Goal: Check status: Check status

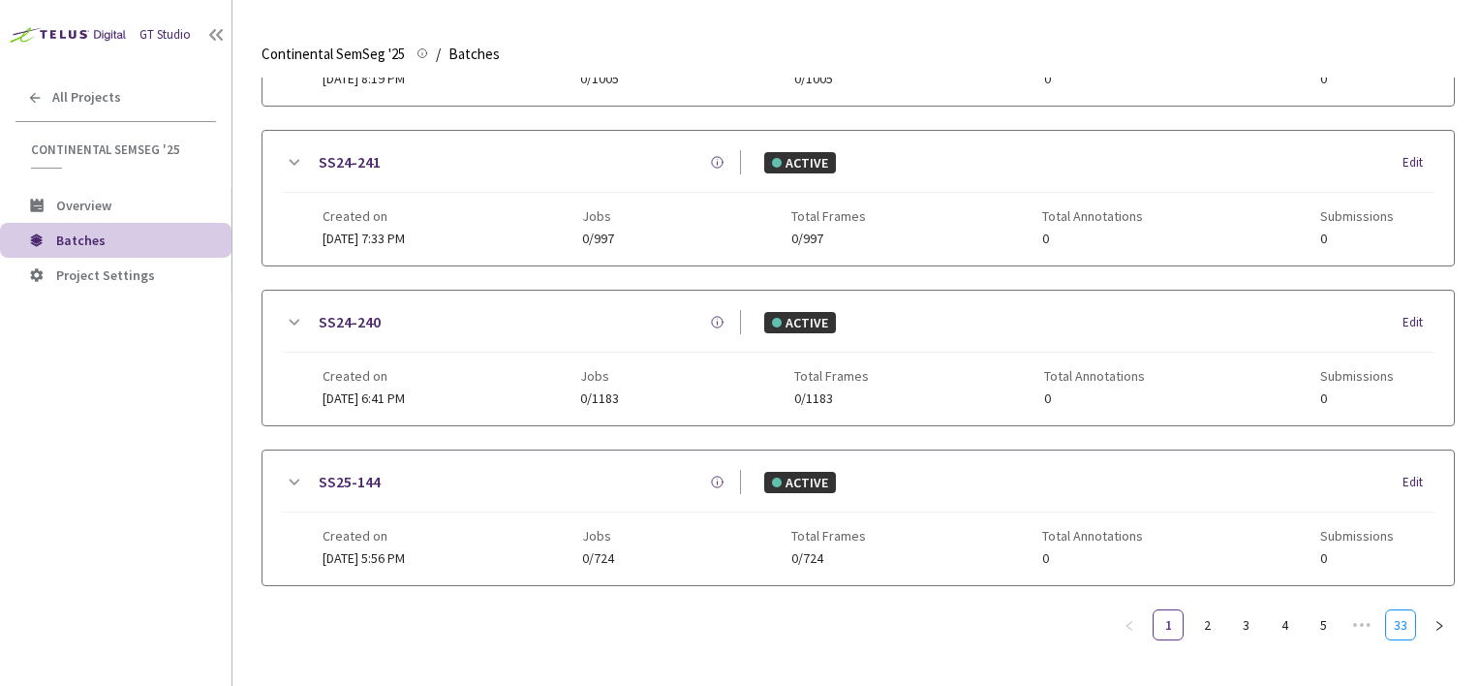
drag, startPoint x: 1393, startPoint y: 612, endPoint x: 1378, endPoint y: 612, distance: 15.5
click at [1393, 612] on link "33" at bounding box center [1400, 624] width 29 height 29
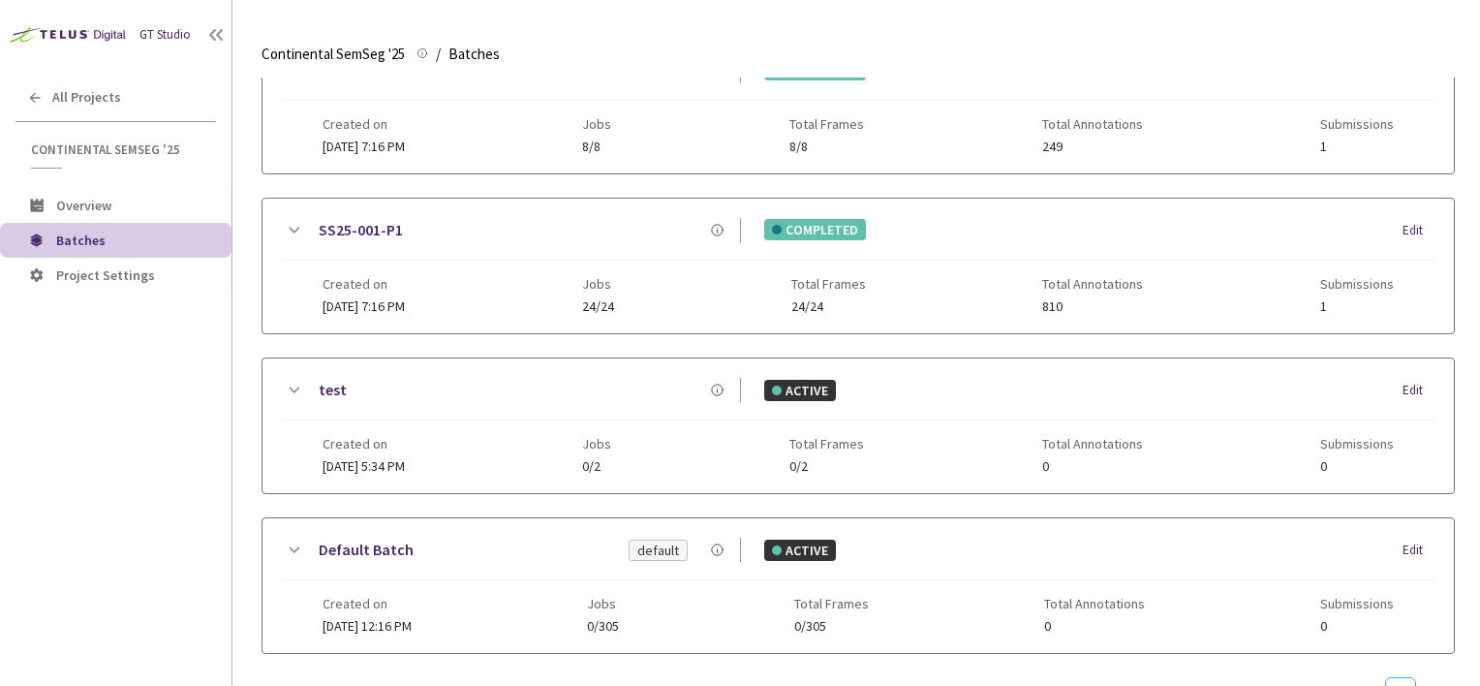
scroll to position [326, 0]
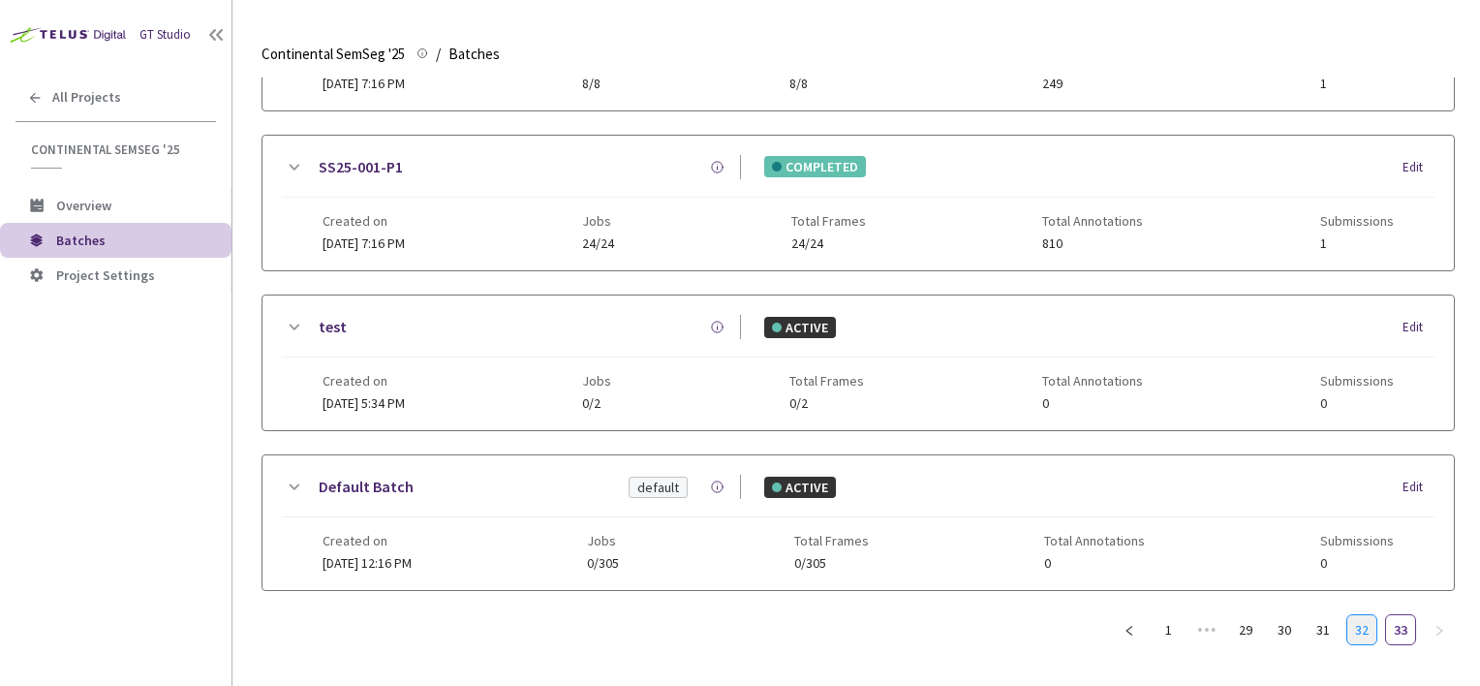
click at [1365, 624] on link "32" at bounding box center [1362, 629] width 29 height 29
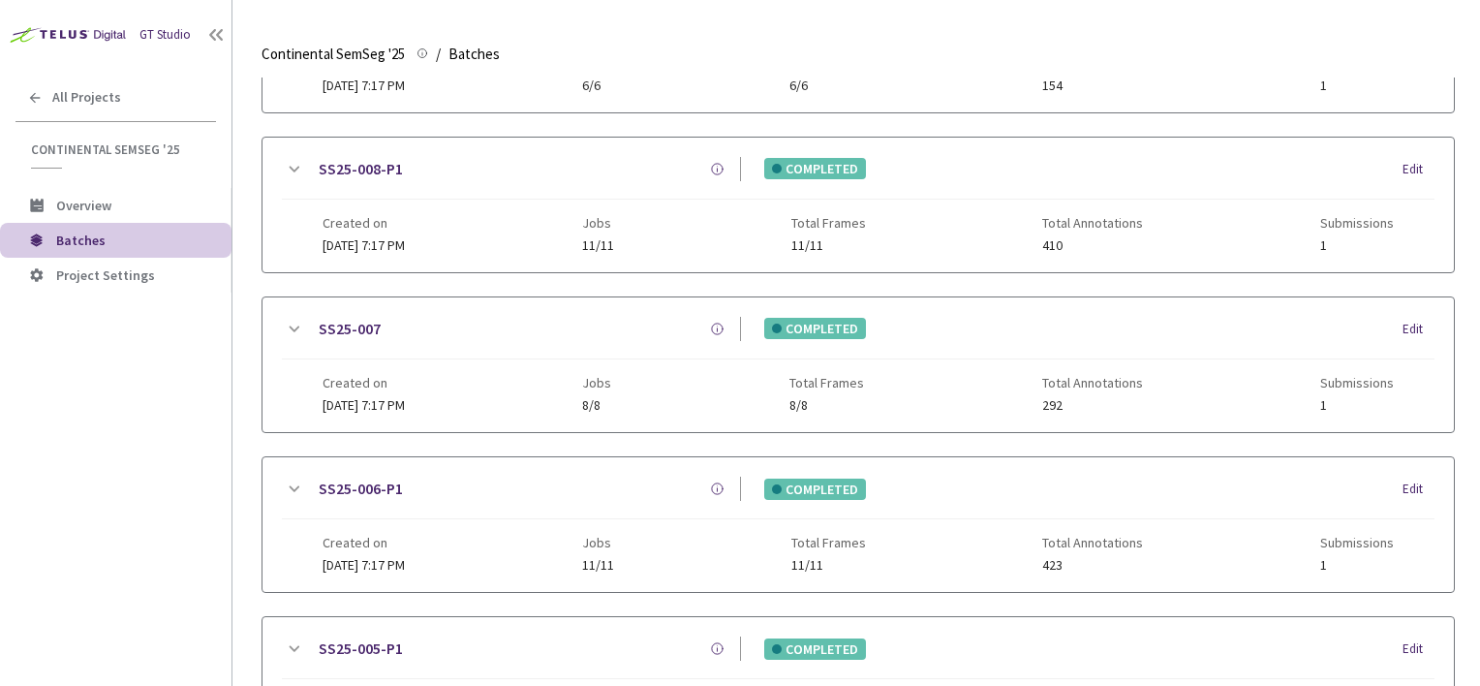
scroll to position [0, 0]
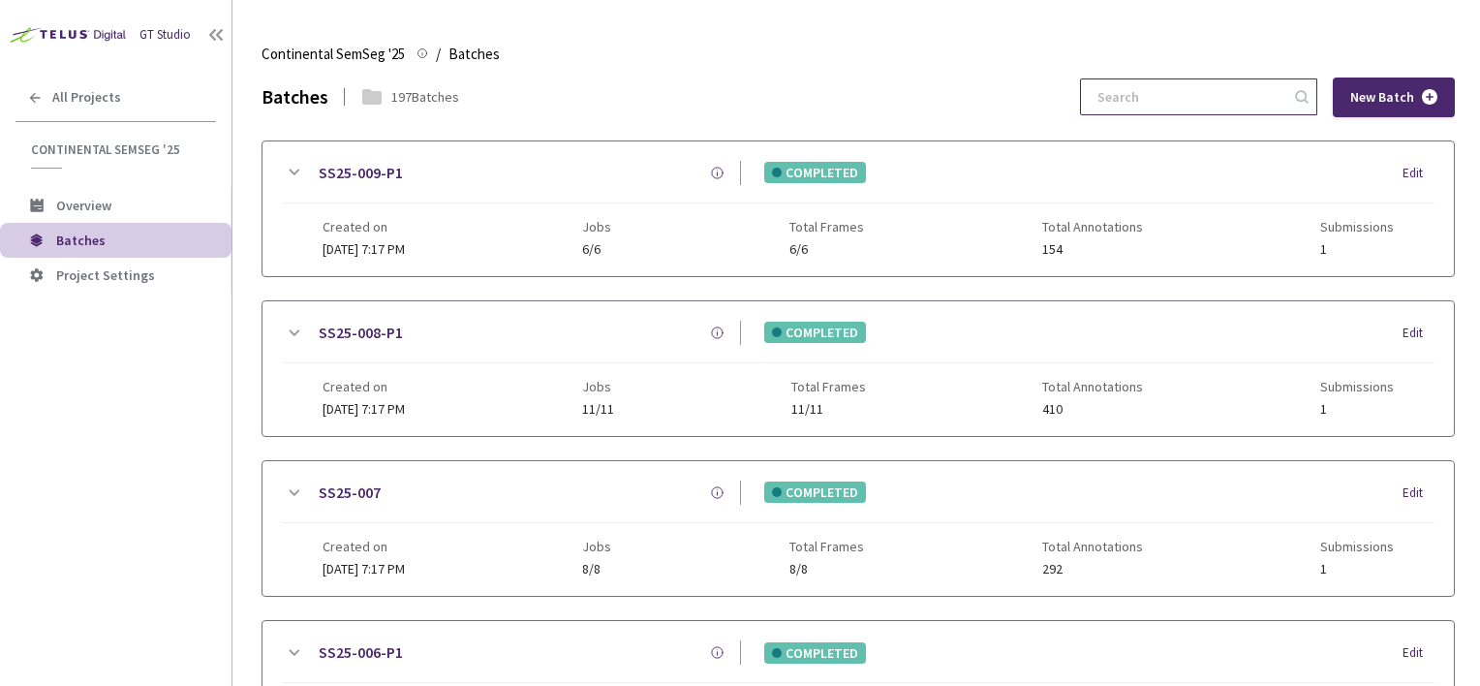
click at [1174, 101] on input at bounding box center [1189, 96] width 206 height 35
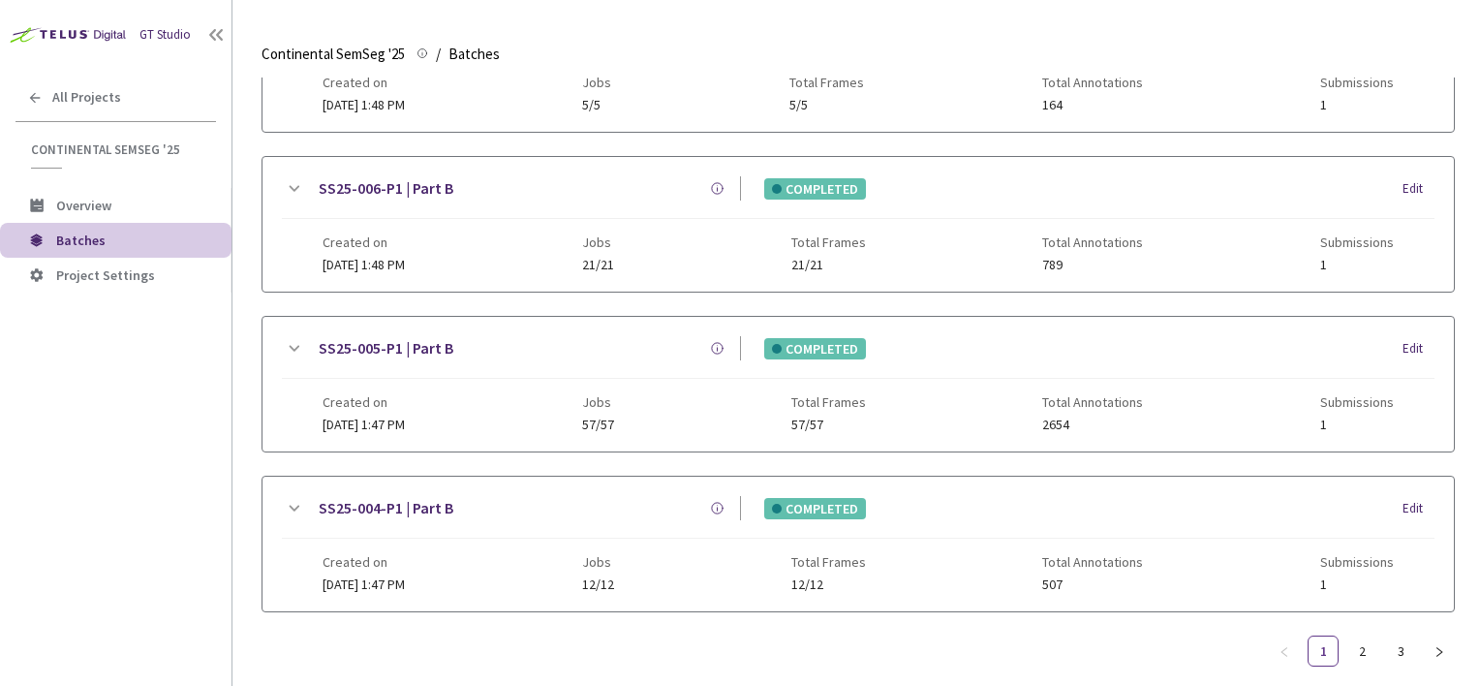
scroll to position [485, 0]
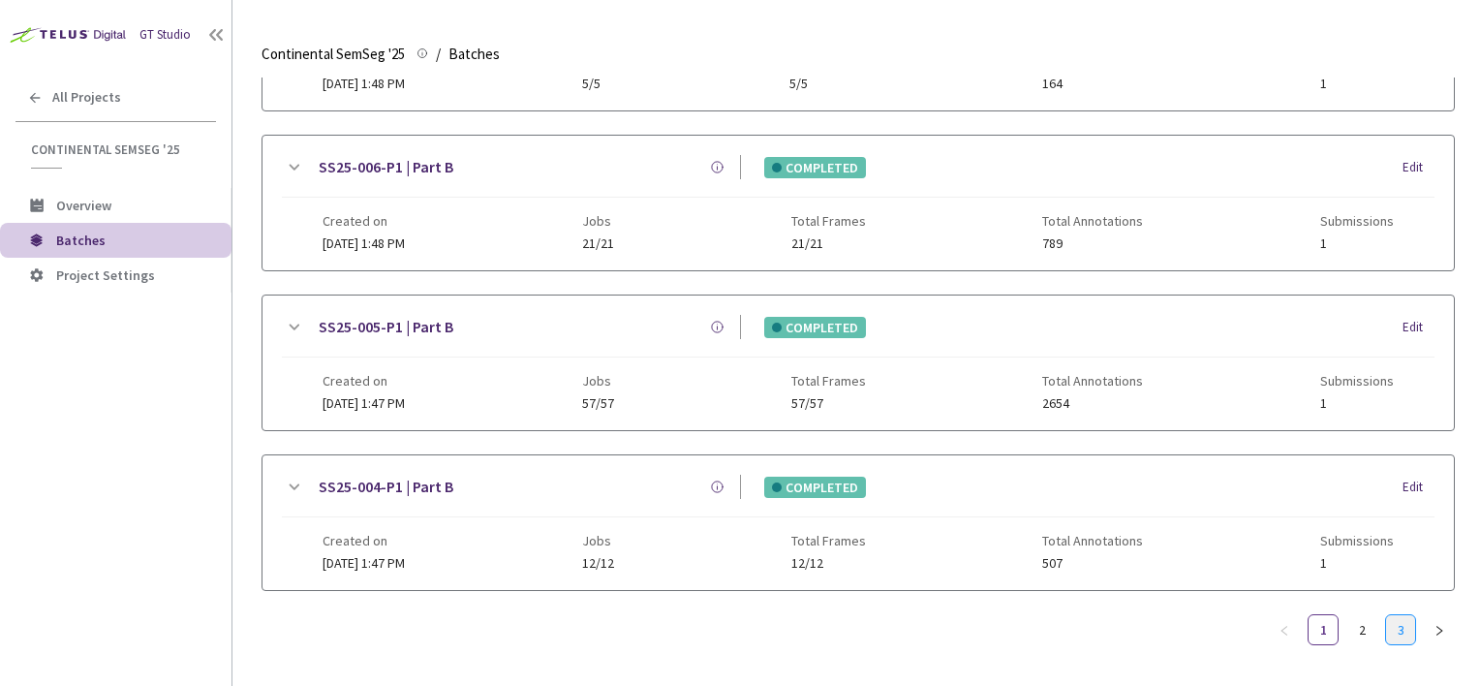
click at [1397, 624] on link "3" at bounding box center [1400, 629] width 29 height 29
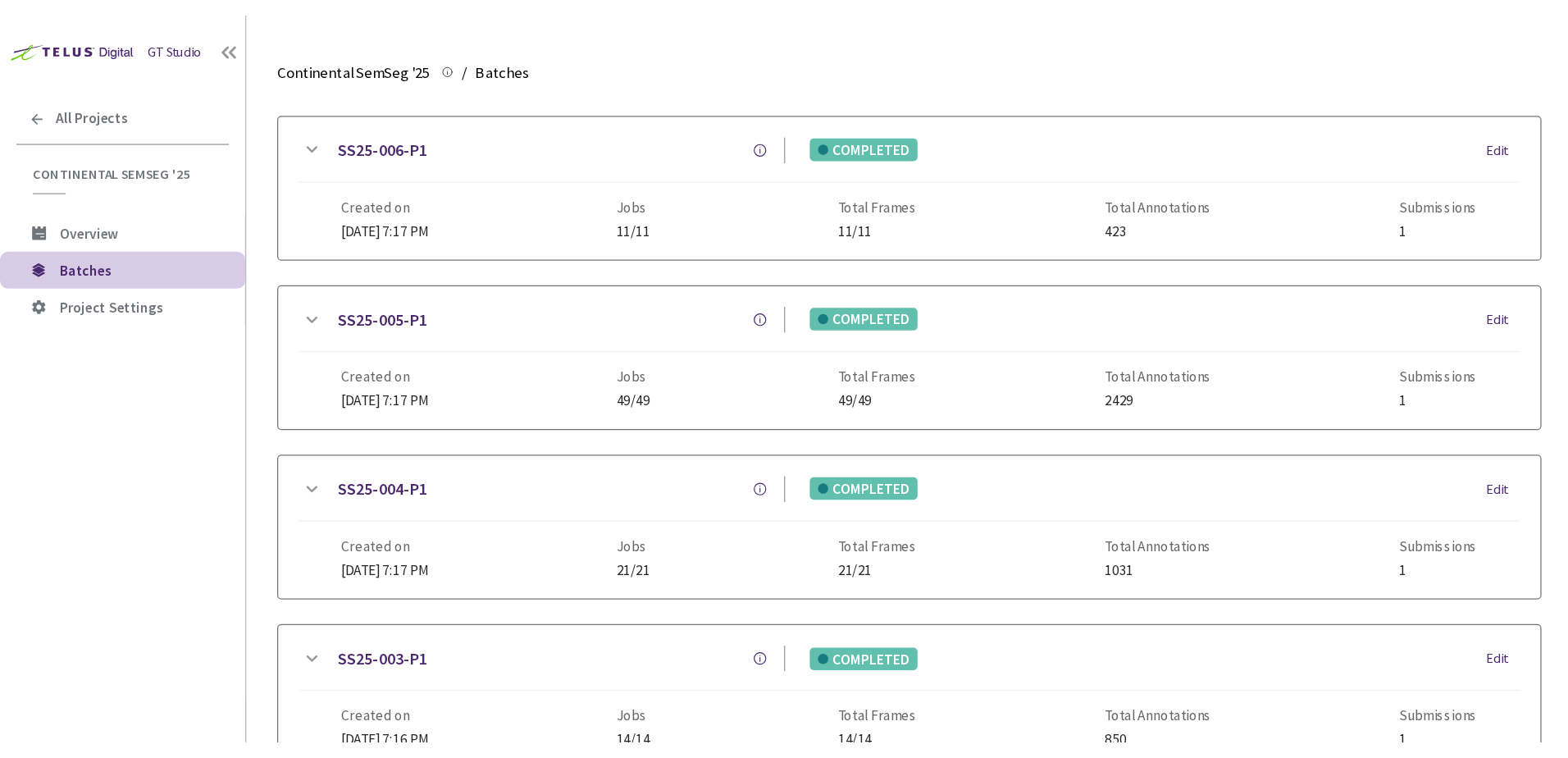
scroll to position [0, 0]
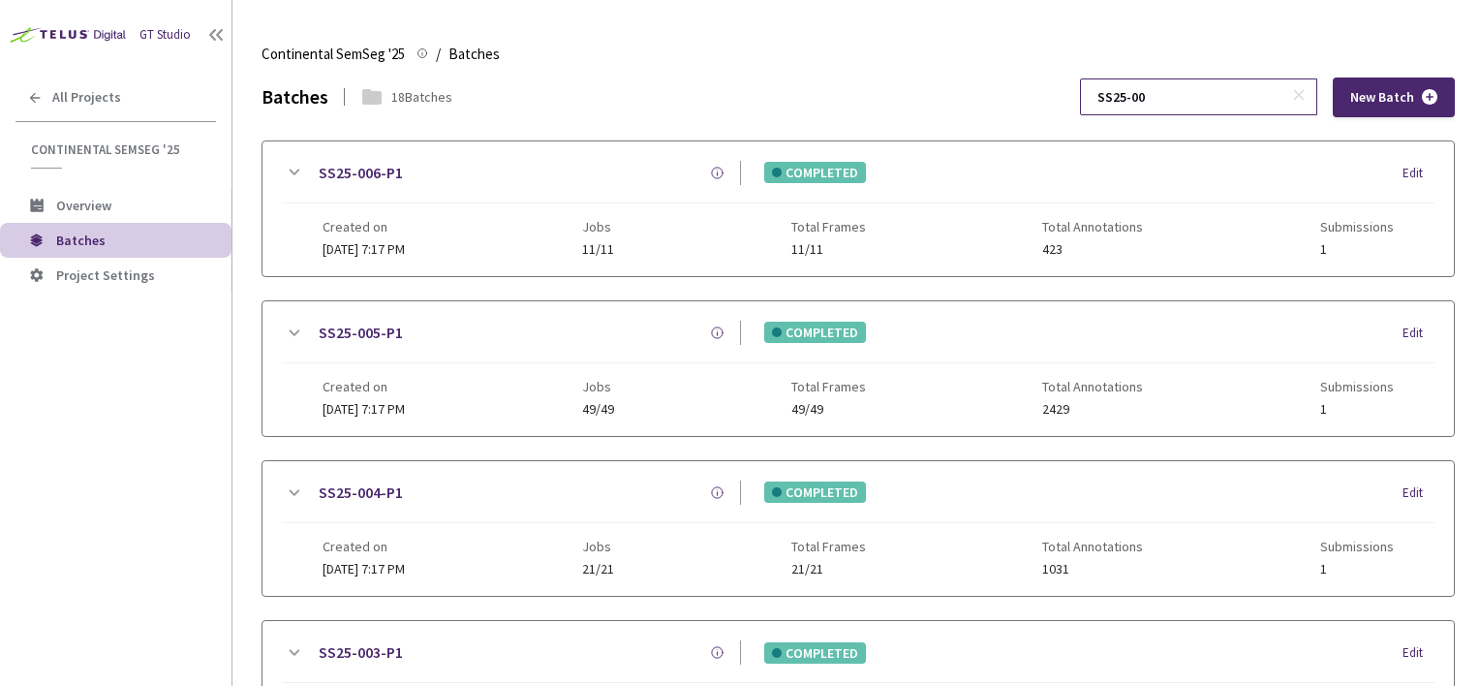
click at [1214, 107] on input "SS25-00" at bounding box center [1189, 96] width 206 height 35
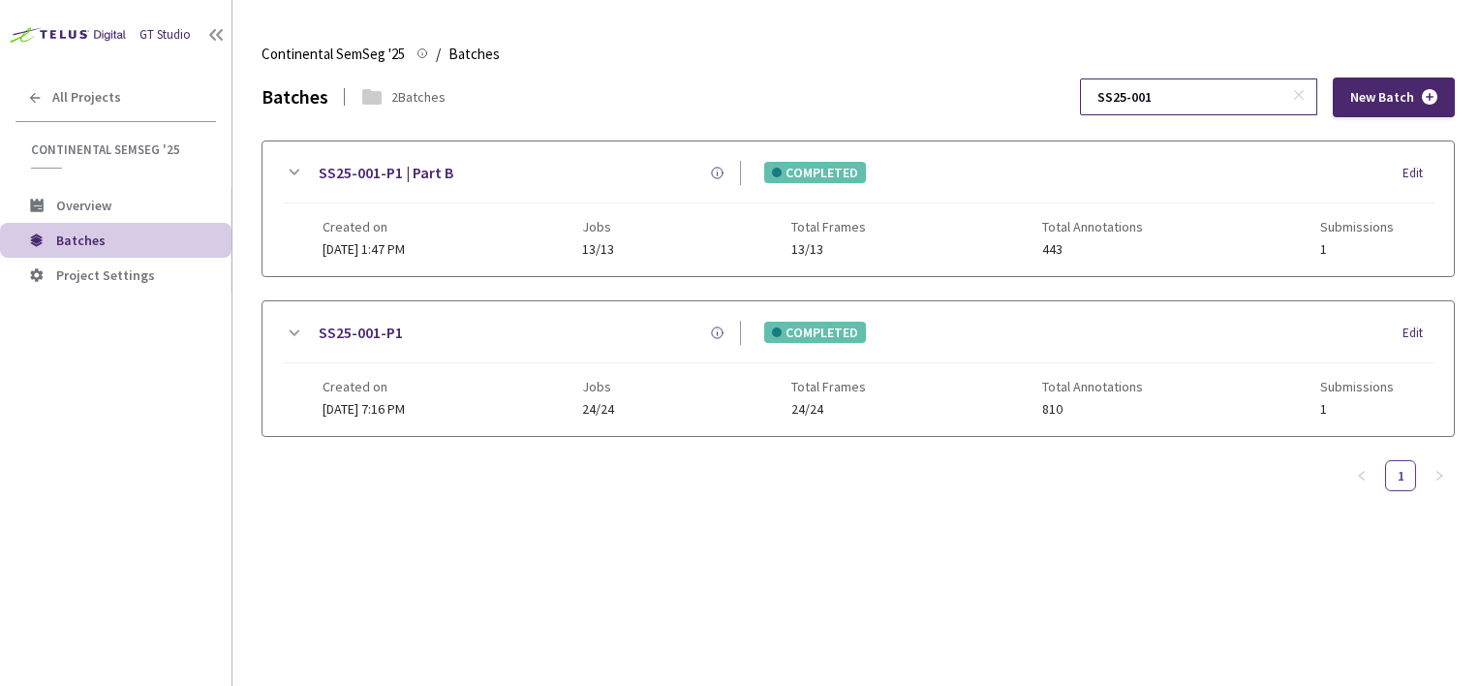
type input "SS25-001"
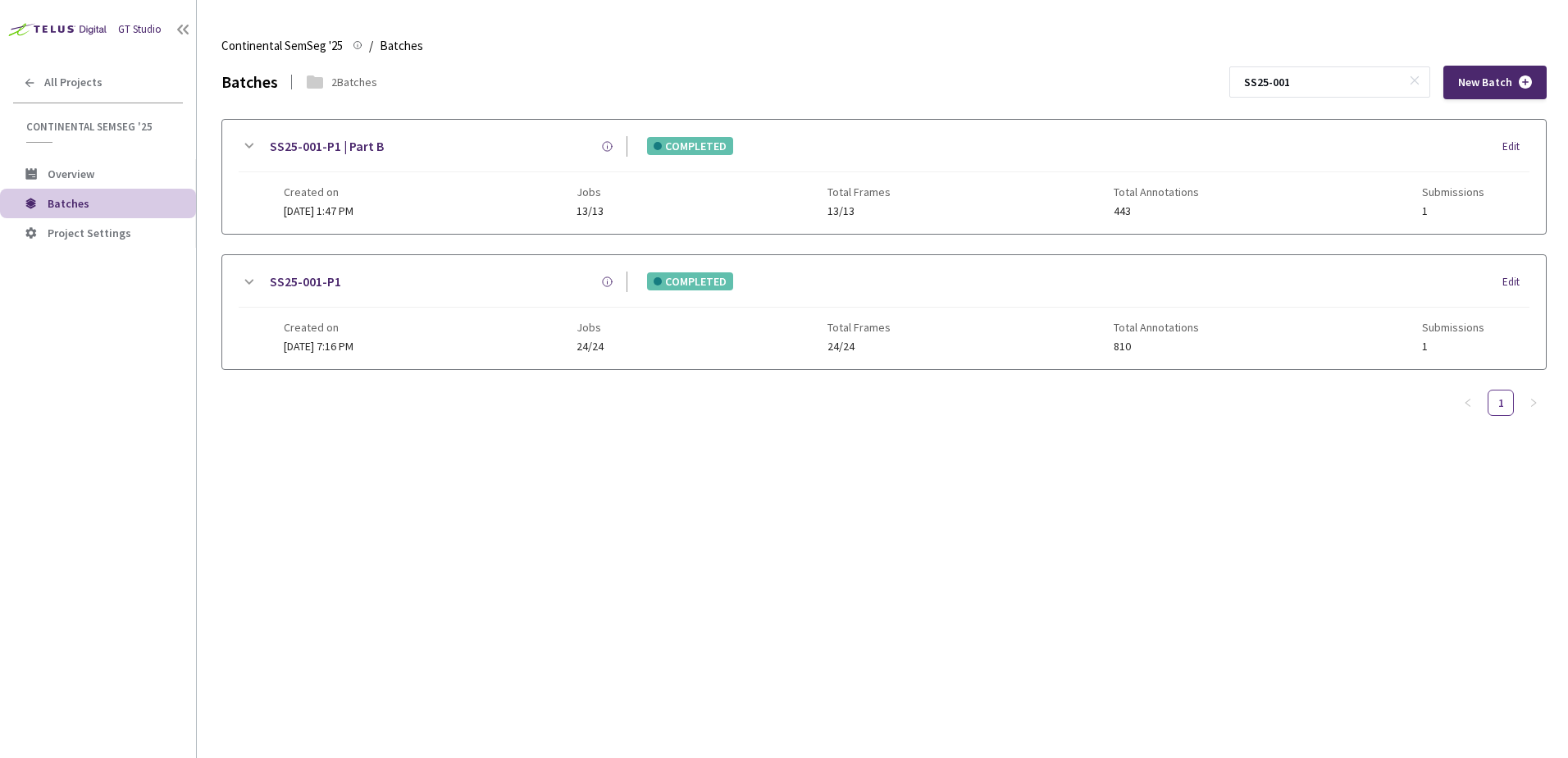
click at [1199, 324] on span "Total Annotations" at bounding box center [1157, 328] width 86 height 14
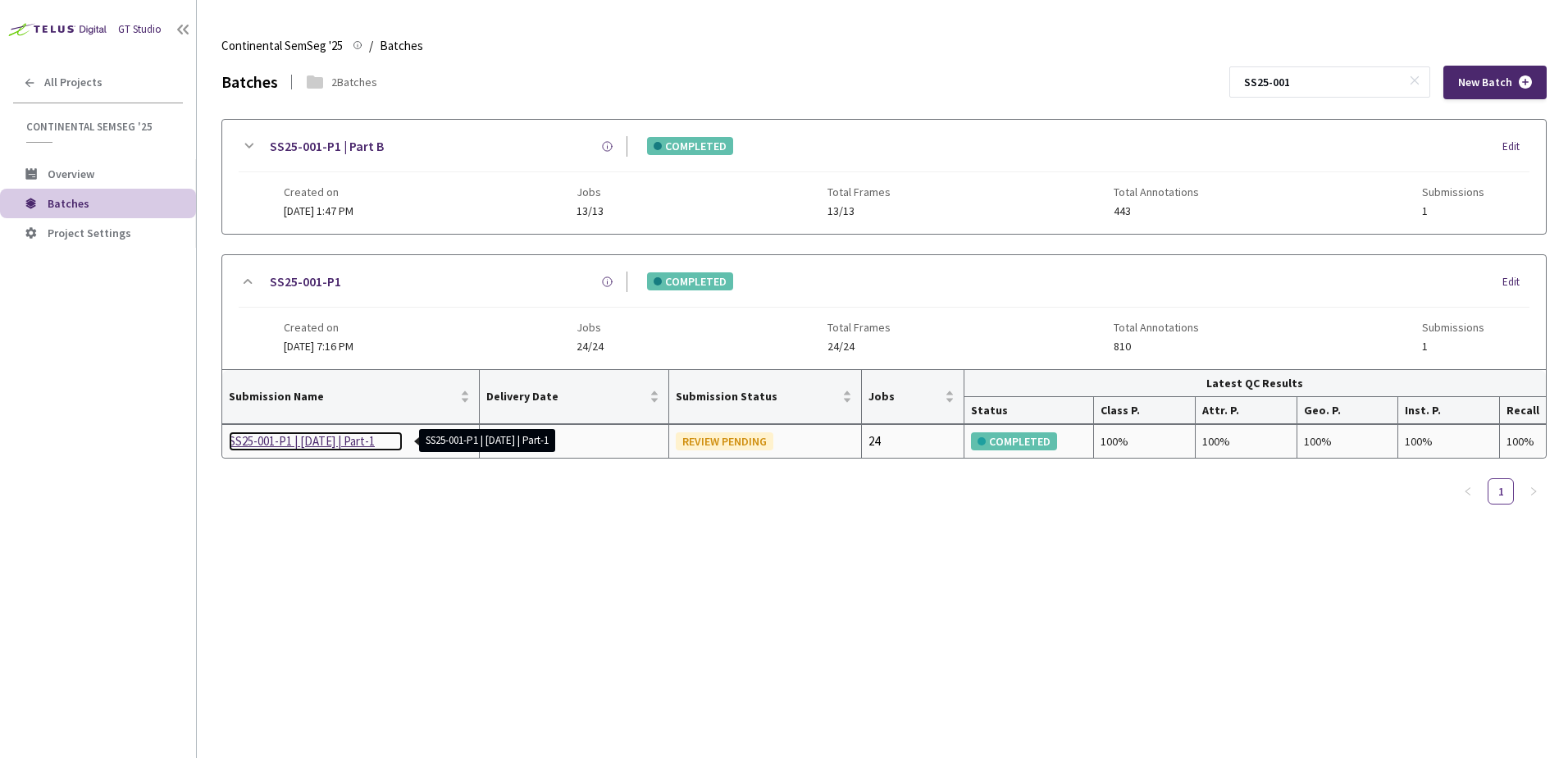
click at [318, 445] on div "SS25-001-P1 | [DATE] | Part-1" at bounding box center [315, 441] width 174 height 19
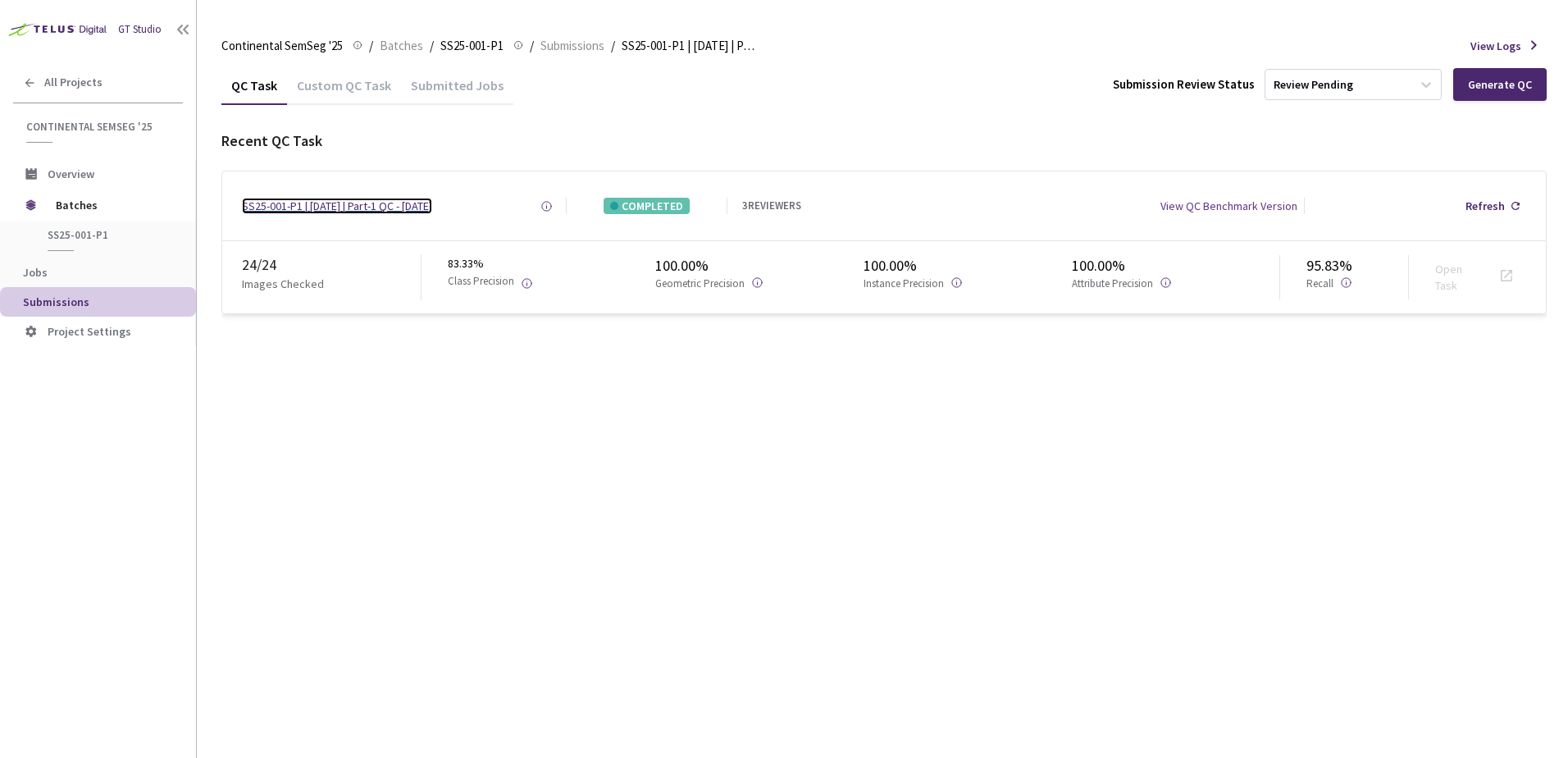
click at [395, 210] on div "SS25-001-P1 | [DATE] | Part-1 QC - [DATE]" at bounding box center [337, 205] width 190 height 16
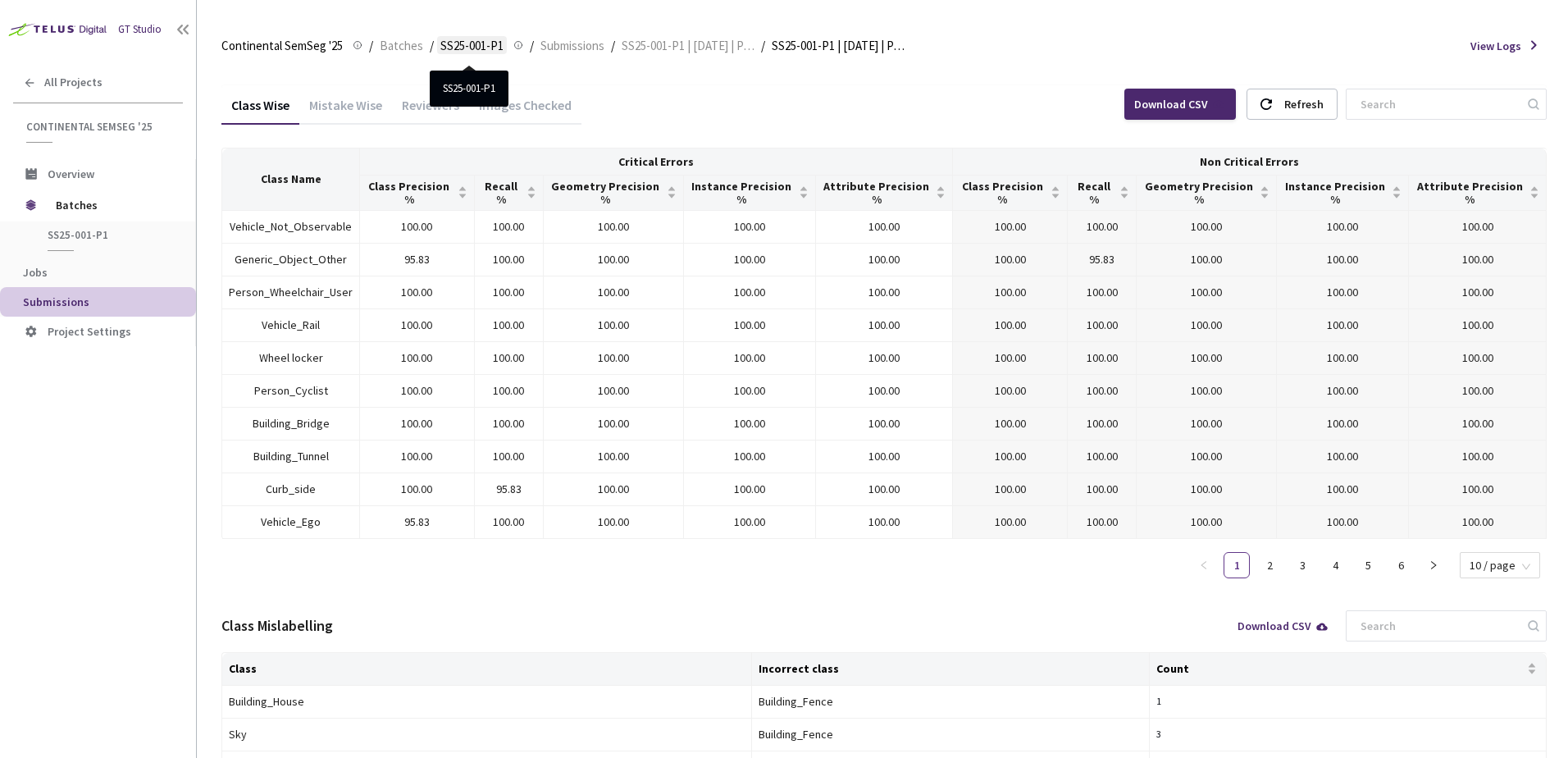
click at [478, 41] on span "SS25-001-P1" at bounding box center [472, 46] width 63 height 19
click at [482, 45] on span "SS25-001-P1" at bounding box center [472, 46] width 63 height 19
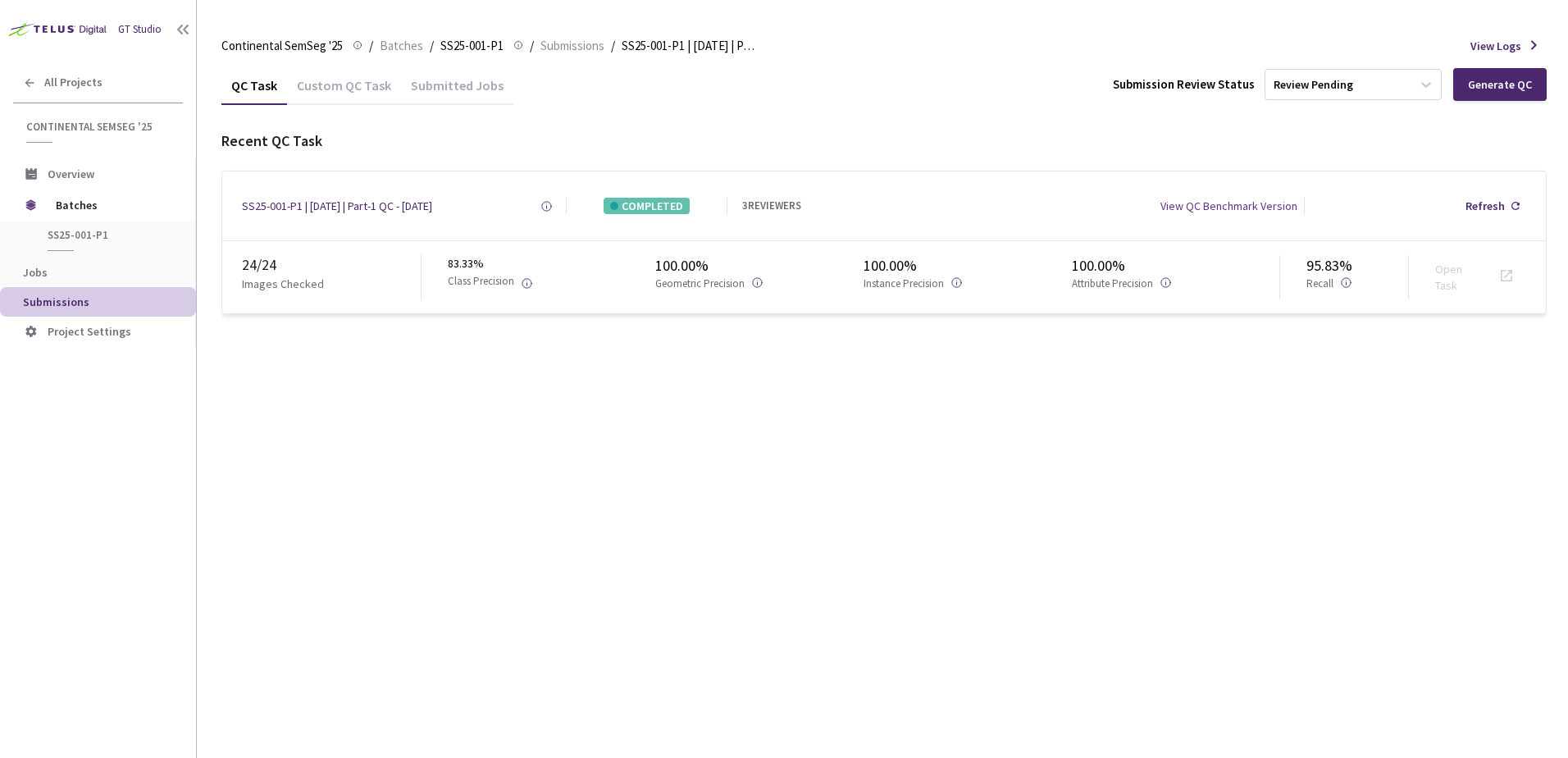
click at [480, 92] on div "Submitted Jobs" at bounding box center [457, 91] width 113 height 28
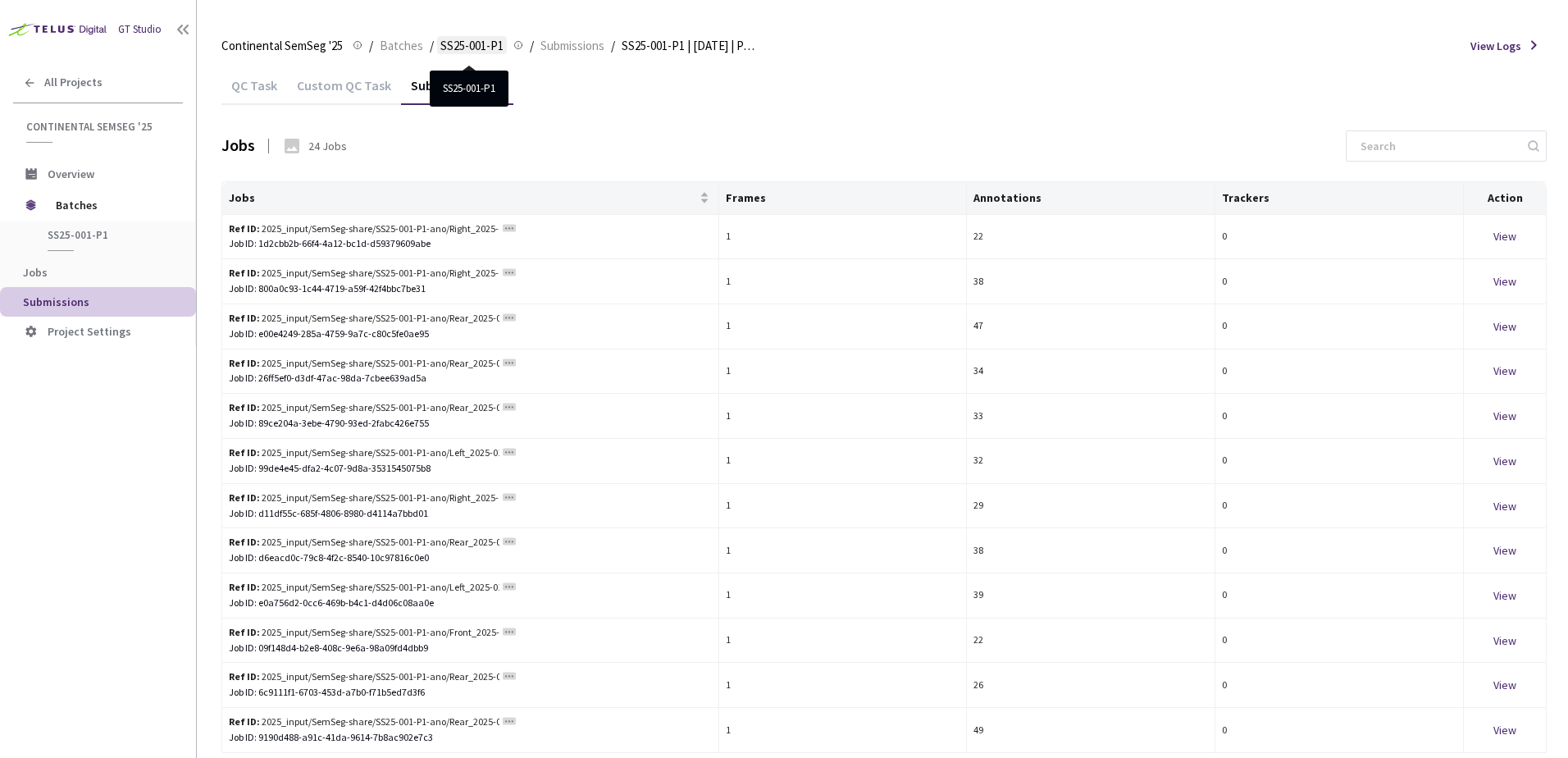
click at [453, 47] on span "SS25-001-P1" at bounding box center [472, 46] width 63 height 19
click at [316, 48] on span "Continental SemSeg '25" at bounding box center [282, 46] width 121 height 19
click at [104, 233] on span "SS25-001-P1" at bounding box center [108, 235] width 121 height 14
click at [88, 195] on span "Batches" at bounding box center [112, 205] width 113 height 33
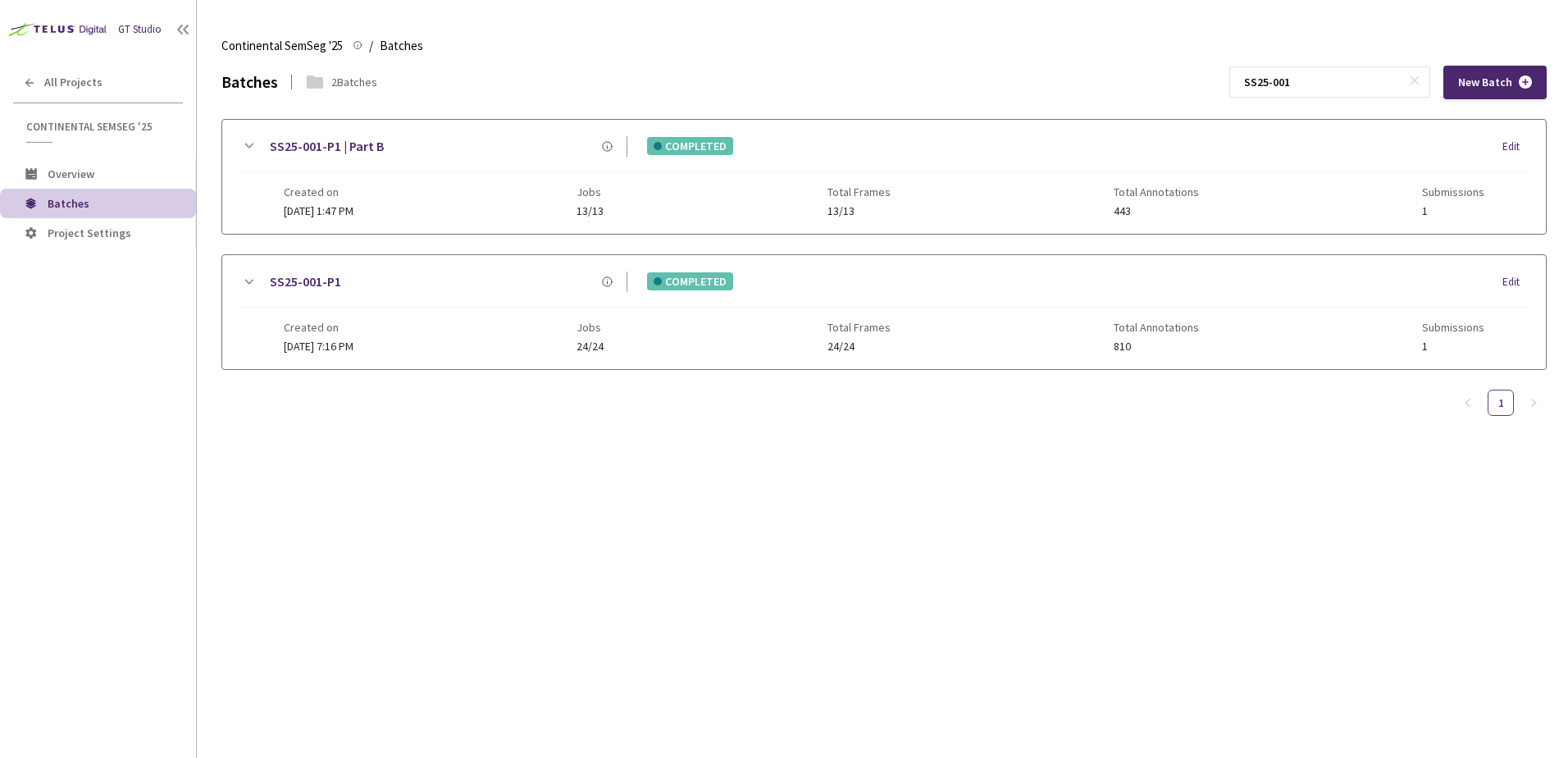
click at [246, 143] on icon at bounding box center [248, 146] width 19 height 19
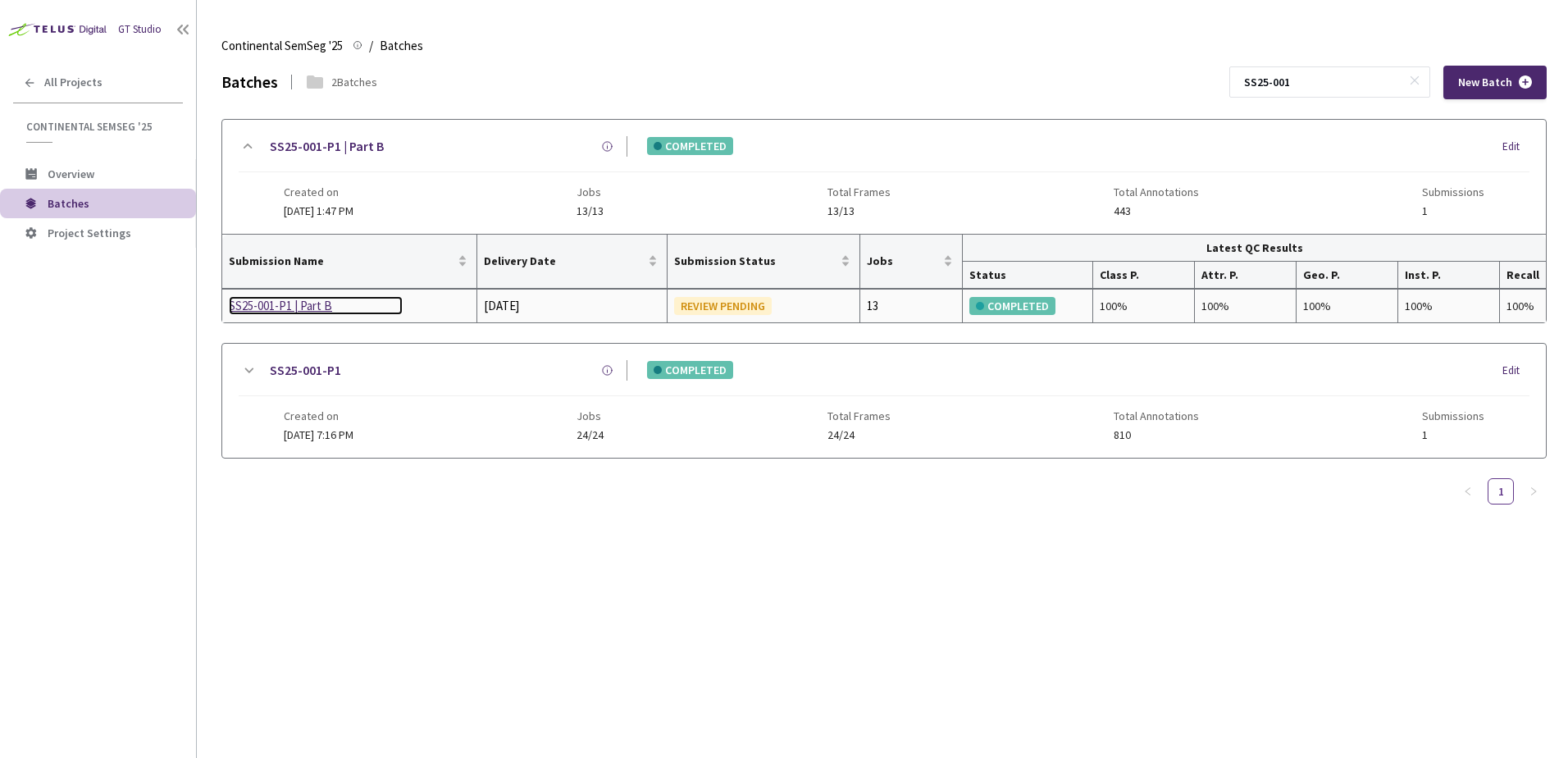
drag, startPoint x: 301, startPoint y: 312, endPoint x: 301, endPoint y: 302, distance: 10.0
click at [301, 302] on div "SS25-001-P1 | Part B" at bounding box center [315, 306] width 174 height 19
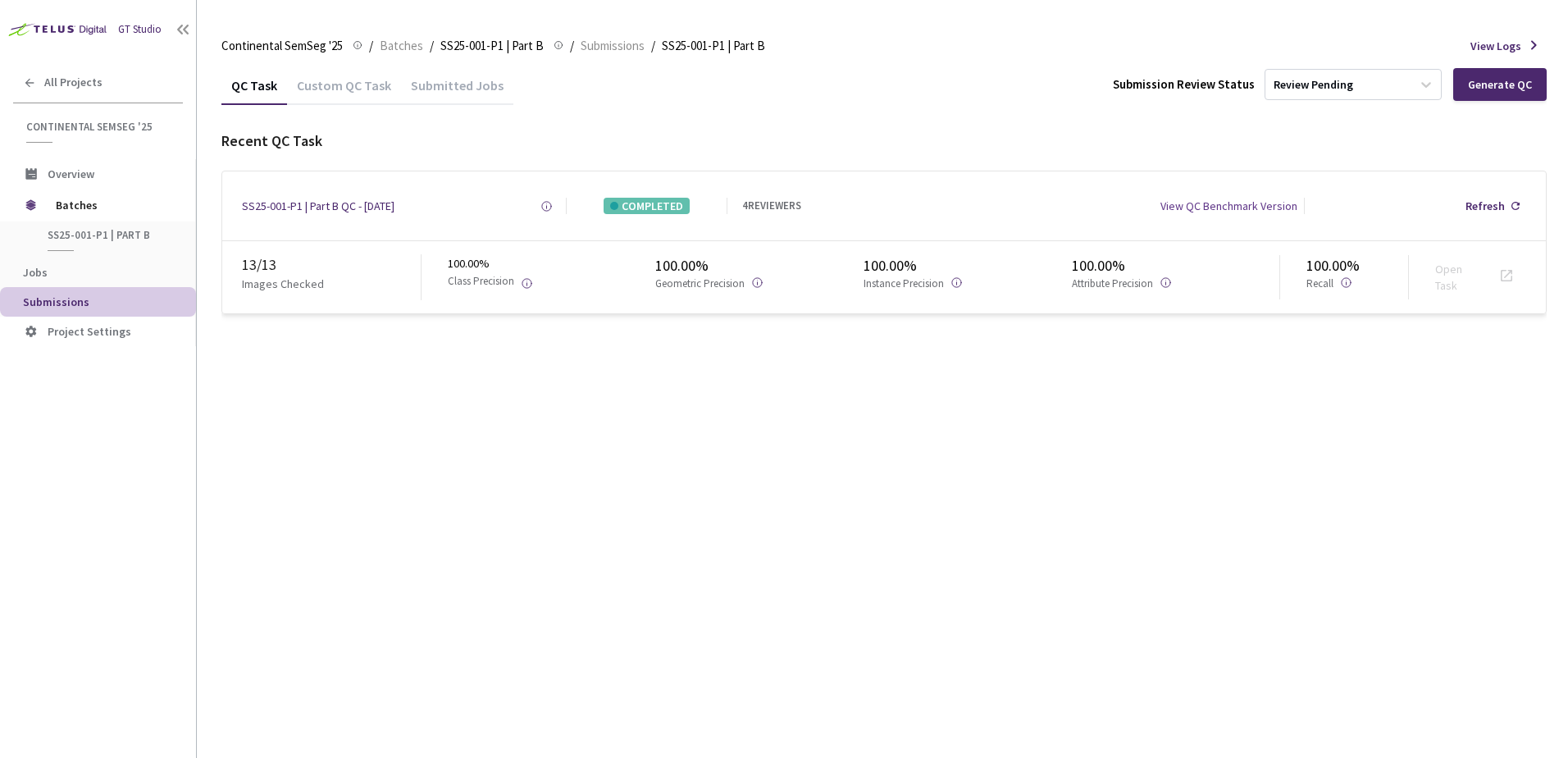
click at [426, 88] on div "Submitted Jobs" at bounding box center [457, 91] width 113 height 28
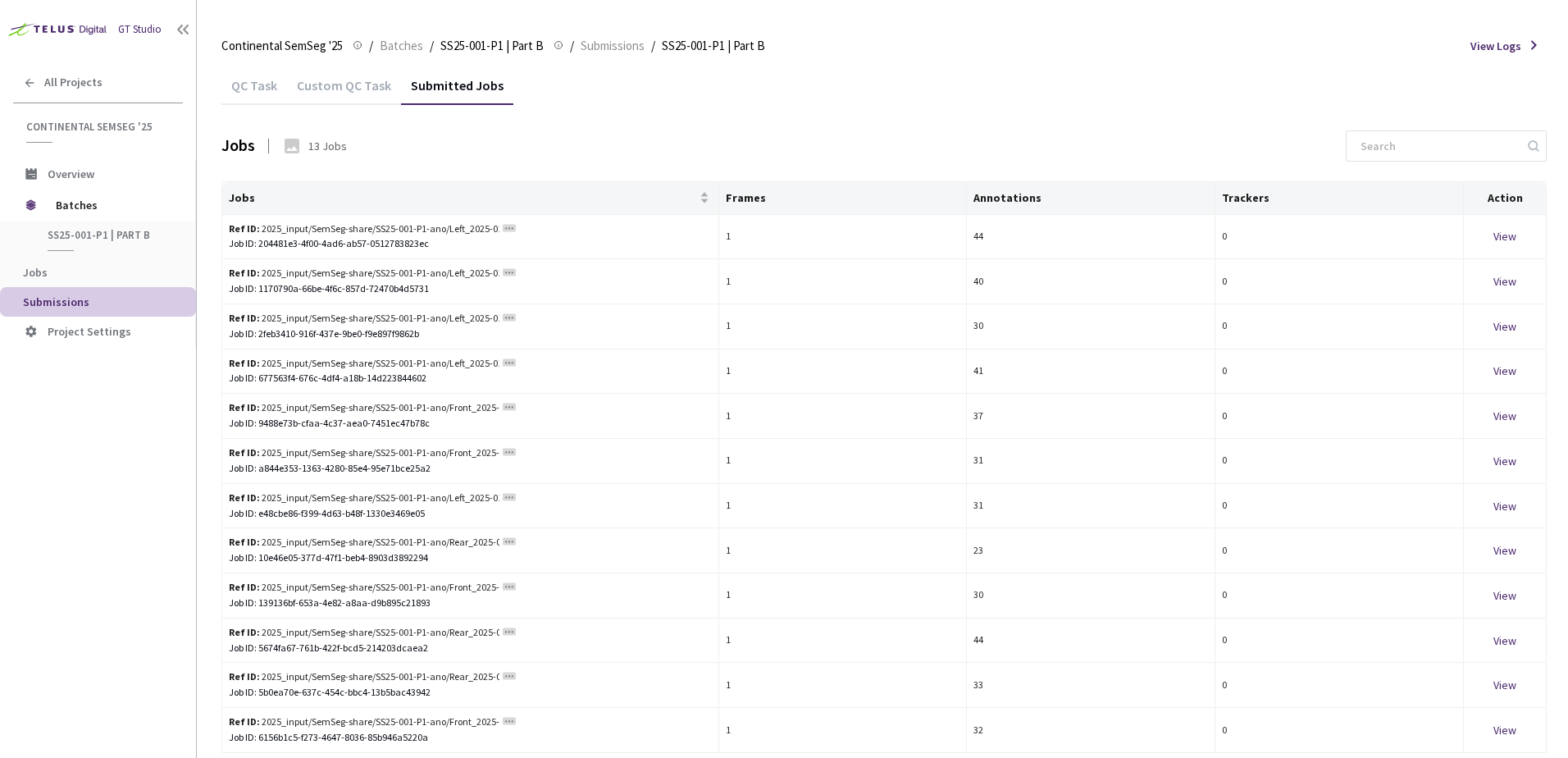
click at [256, 89] on div "QC Task" at bounding box center [255, 91] width 66 height 28
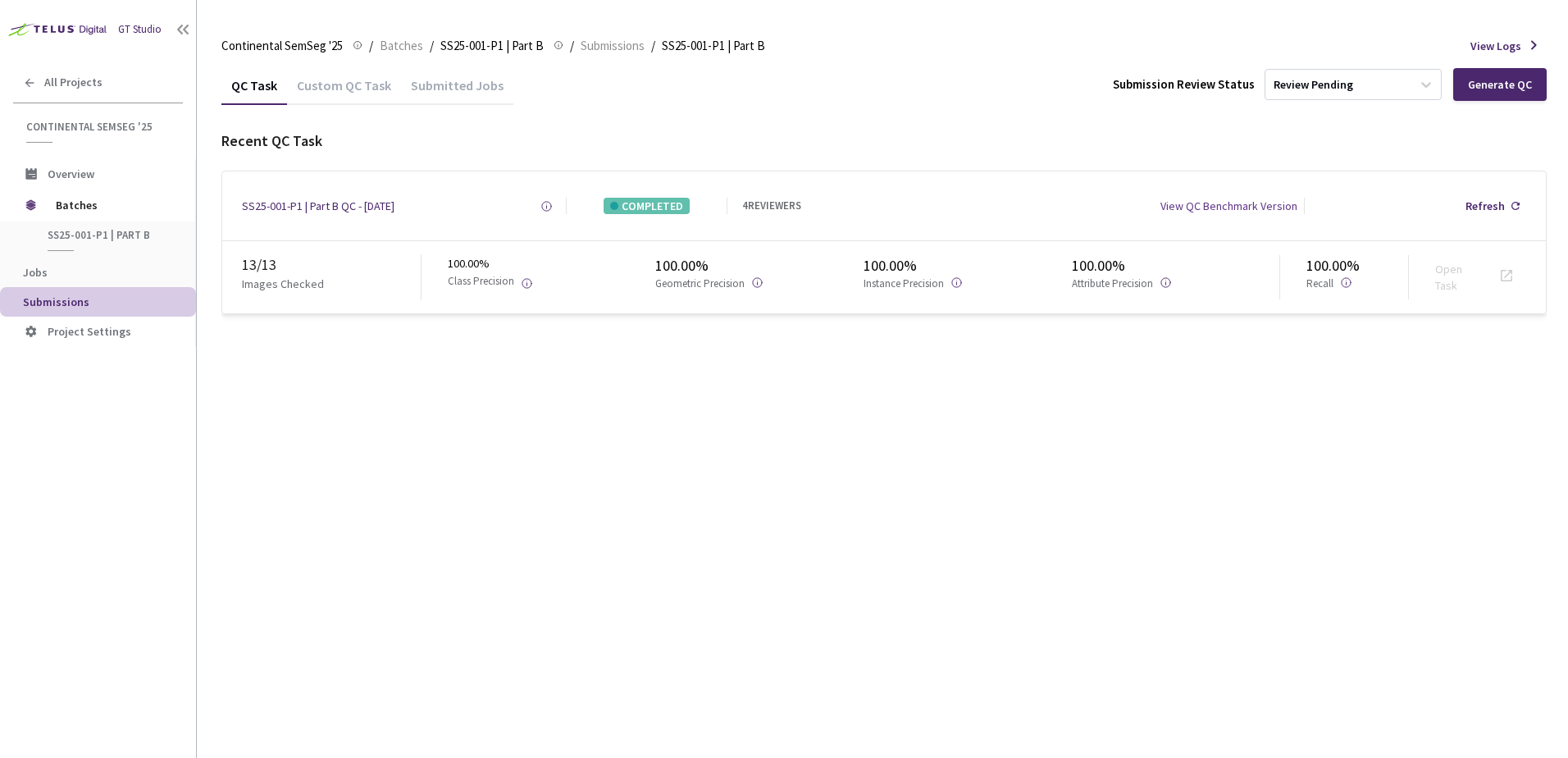
click at [367, 86] on div "Custom QC Task" at bounding box center [344, 91] width 114 height 28
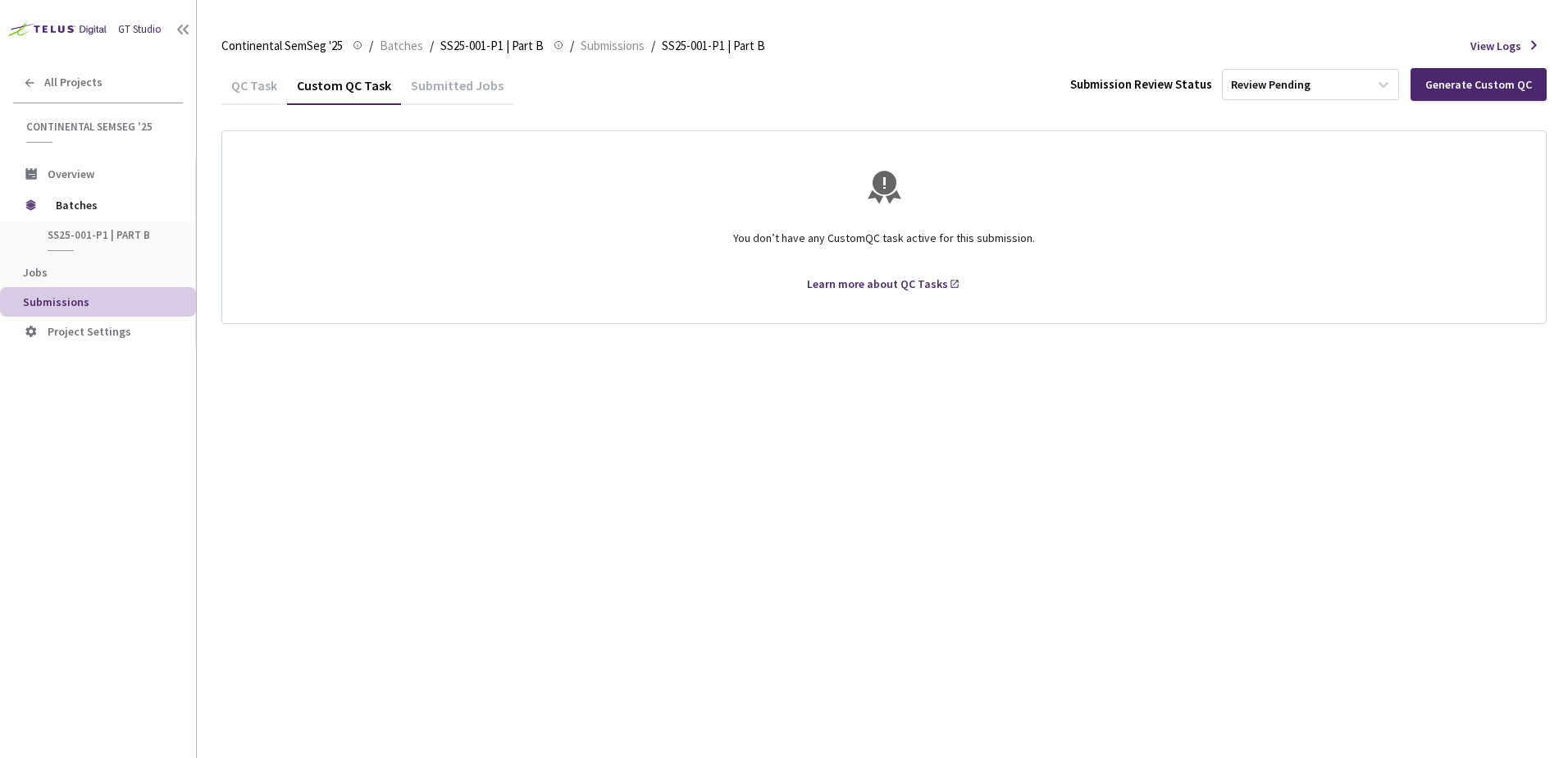
click at [261, 102] on div "QC Task" at bounding box center [255, 91] width 66 height 28
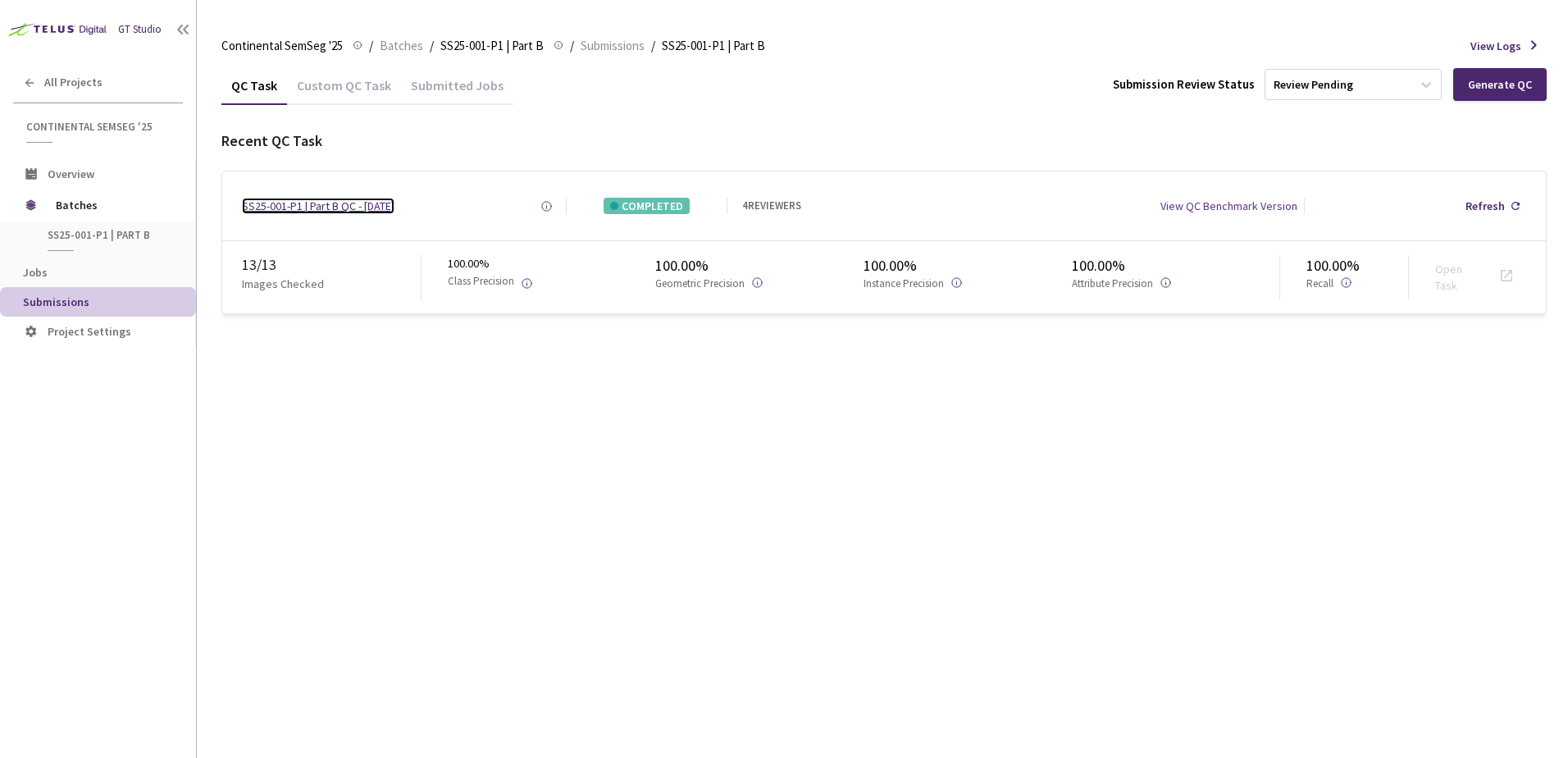
click at [378, 211] on div "SS25-001-P1 | Part B QC - [DATE]" at bounding box center [318, 205] width 152 height 16
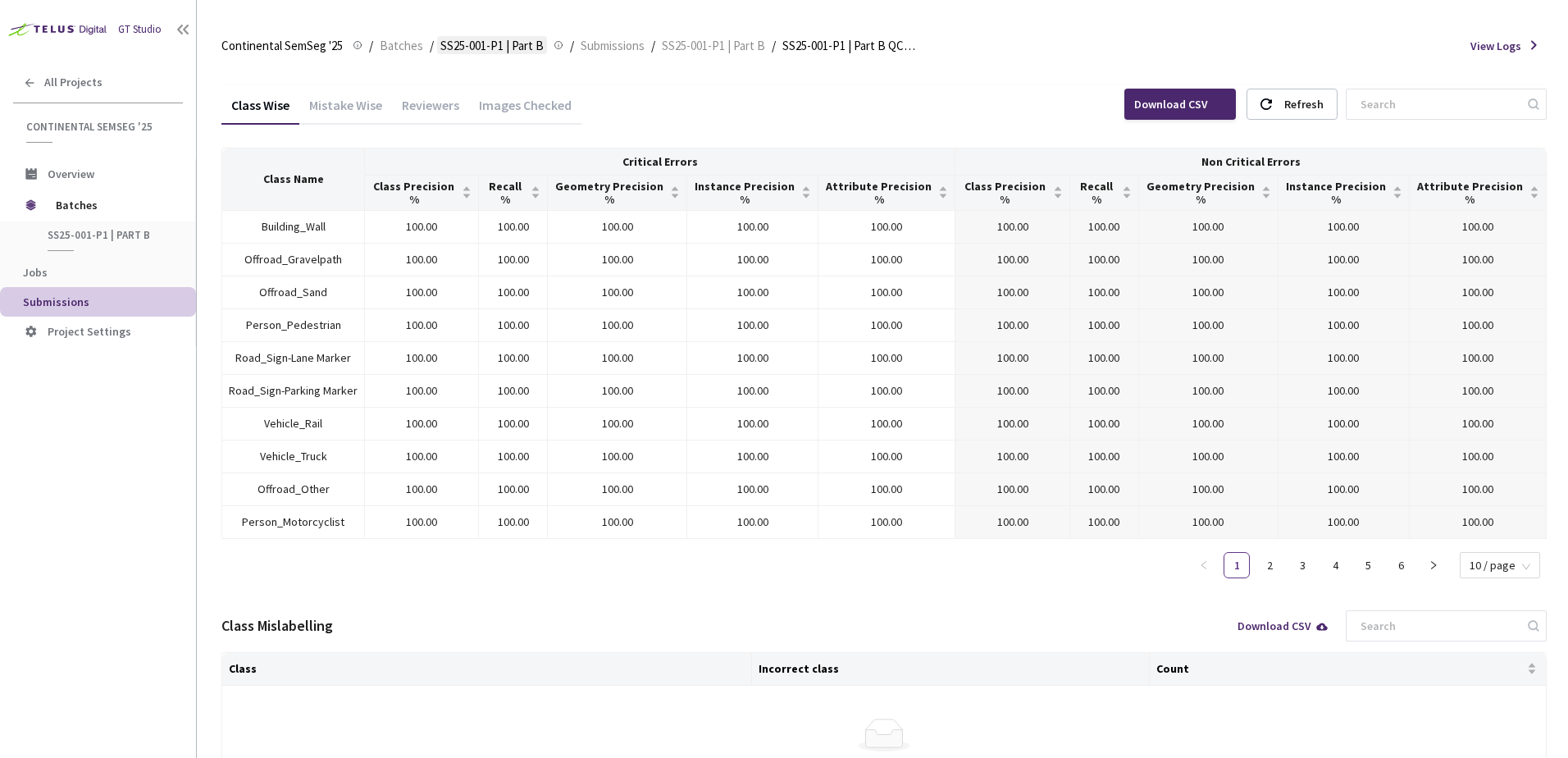
click at [516, 47] on span "SS25-001-P1 | Part B" at bounding box center [492, 46] width 103 height 19
click at [119, 235] on span "SS25-001-P1 | Part B" at bounding box center [108, 235] width 121 height 14
click at [94, 207] on span "Batches" at bounding box center [112, 205] width 113 height 33
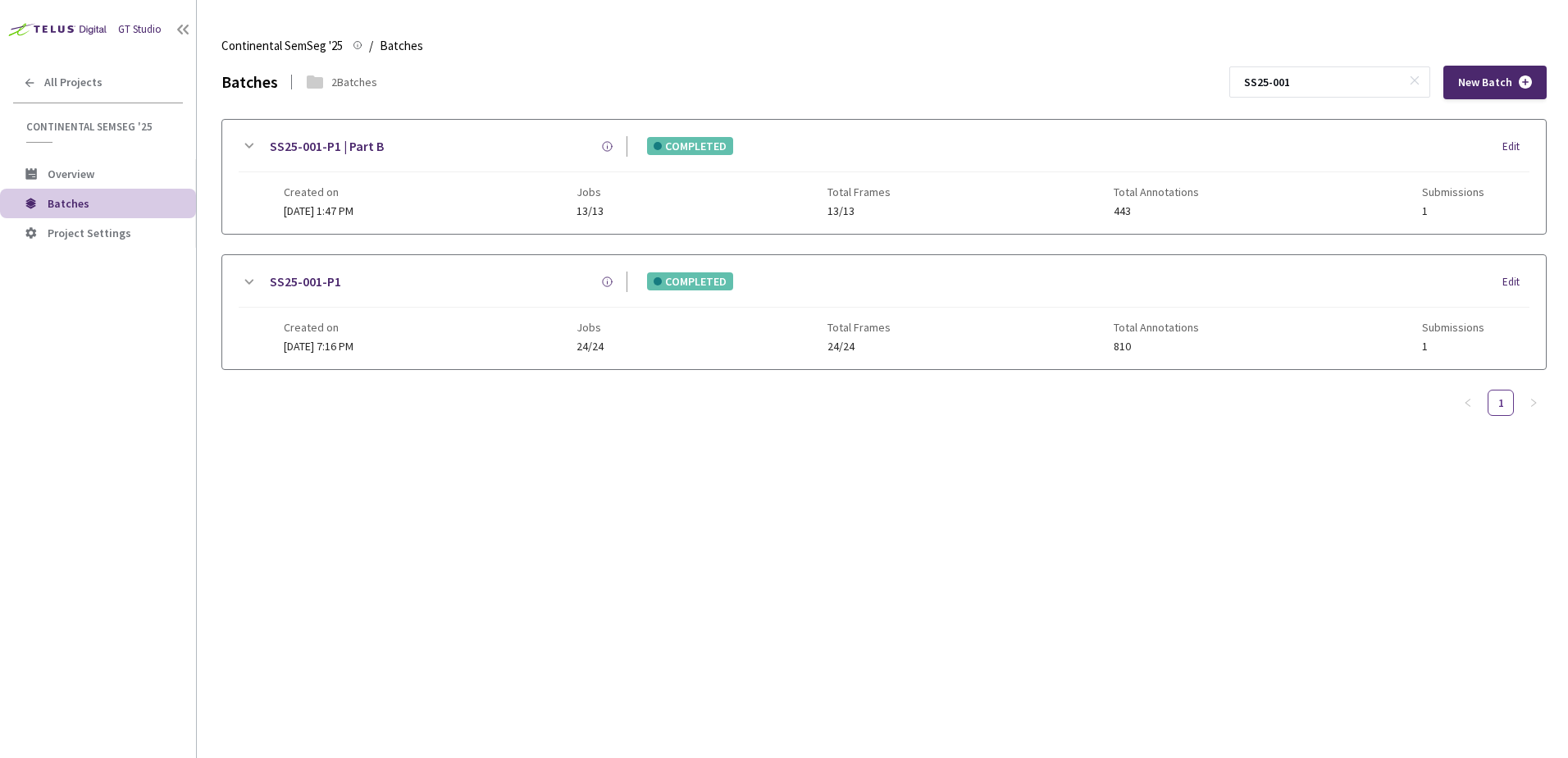
click at [544, 186] on div "Created on [DATE] 1:47 PM Jobs 13/13 Total Frames 13/13 Total Annotations 443 S…" at bounding box center [884, 194] width 1201 height 45
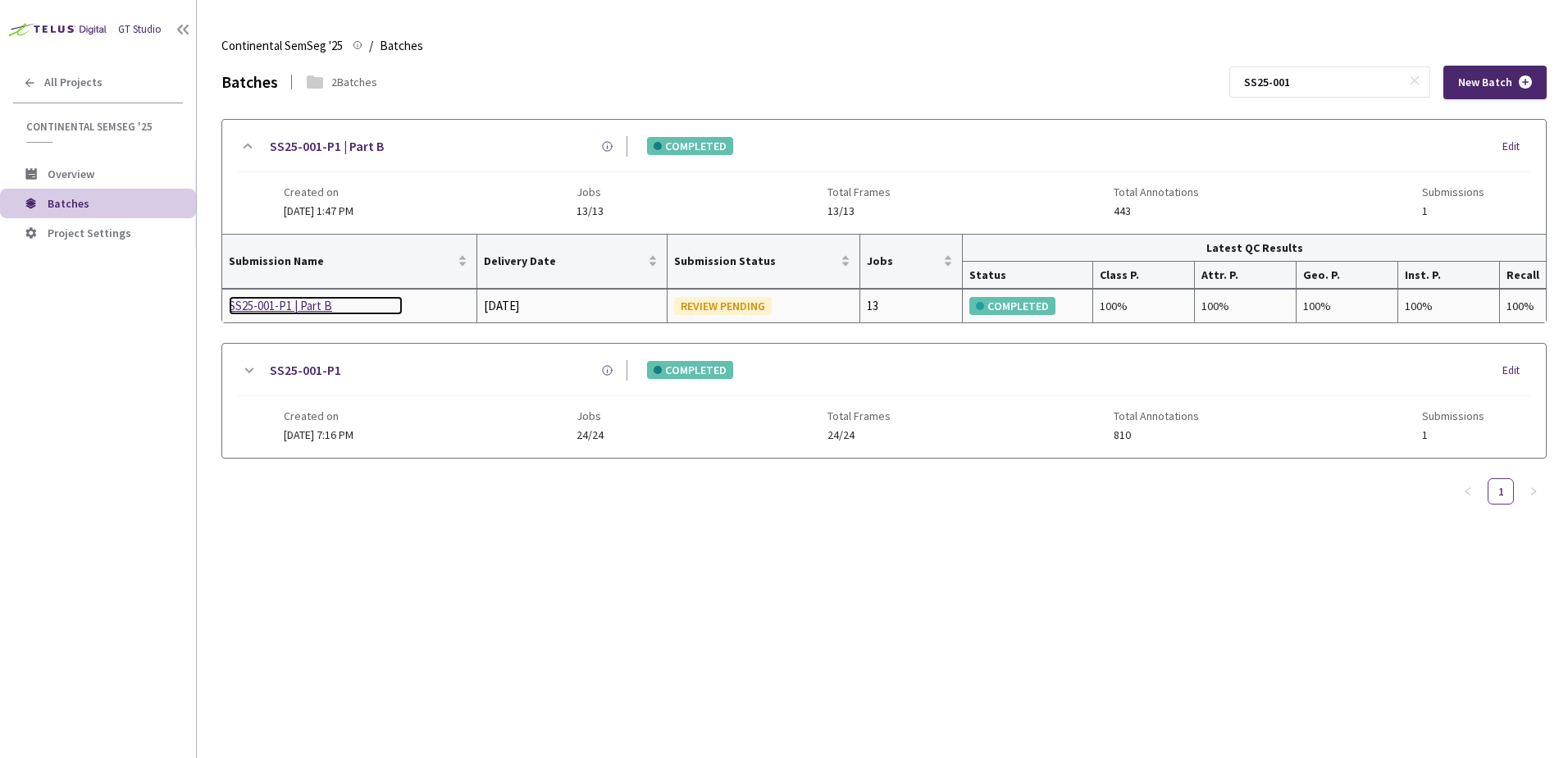
click at [278, 310] on div "SS25-001-P1 | Part B" at bounding box center [315, 306] width 174 height 19
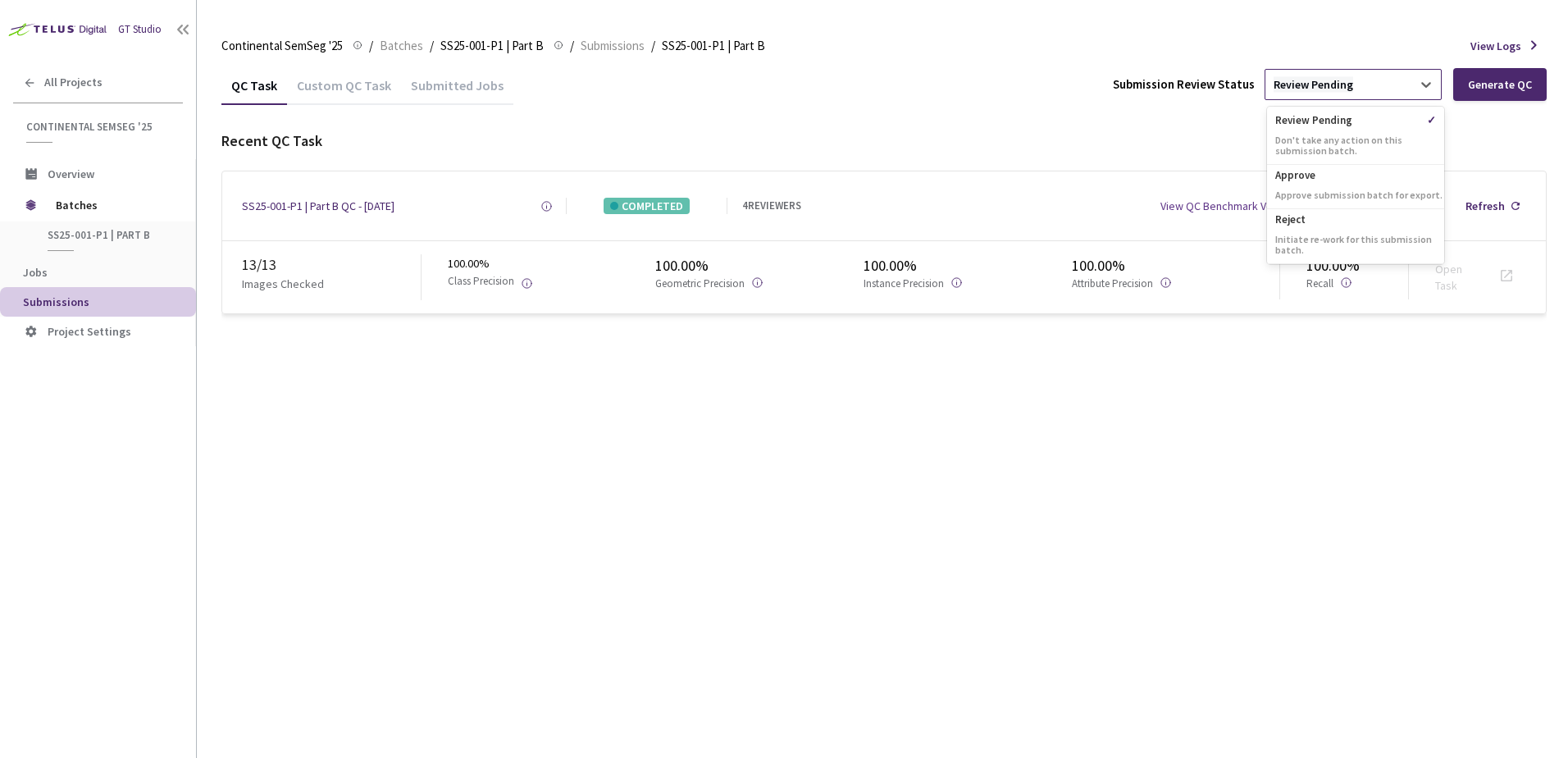
click at [1252, 77] on div "Review Pending" at bounding box center [1314, 85] width 80 height 15
click at [804, 111] on div "QC Task Custom QC Task Submitted Jobs Submission Review Status option Review Pe…" at bounding box center [885, 191] width 1326 height 249
